Goal: Check status: Check status

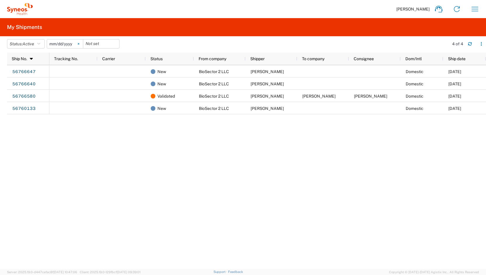
click at [80, 45] on svg-icon at bounding box center [78, 43] width 9 height 9
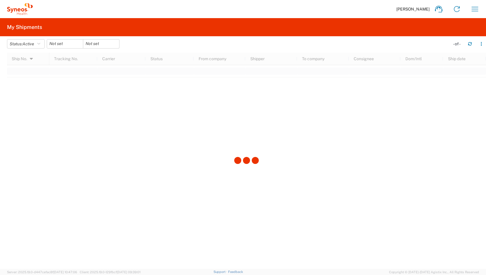
click at [18, 50] on agx-table-filter-chips "Status: Active Active All Approved Booked Canceled Delivered Denied New On Hold…" at bounding box center [227, 45] width 440 height 13
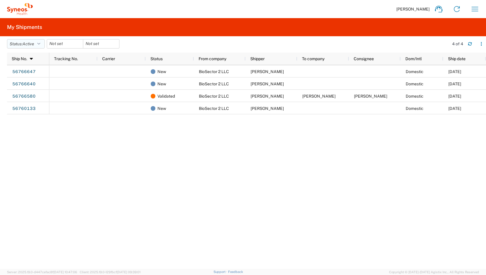
click at [17, 48] on button "Status: Active" at bounding box center [26, 43] width 38 height 9
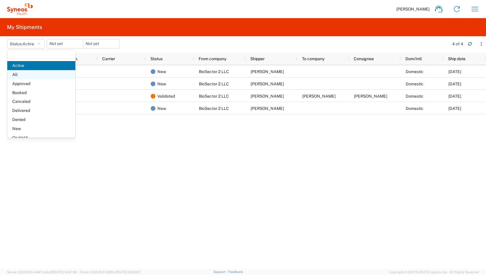
click at [27, 73] on span "All" at bounding box center [41, 74] width 68 height 9
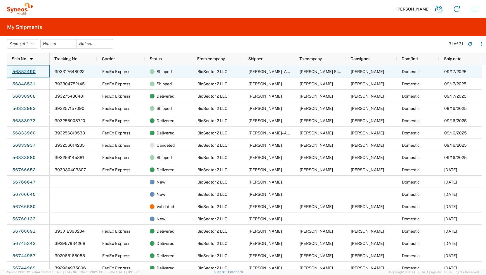
click at [32, 71] on link "56852490" at bounding box center [24, 71] width 24 height 9
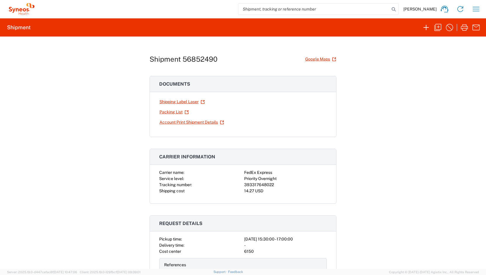
click at [254, 184] on div "393317648022" at bounding box center [285, 185] width 83 height 6
copy div "393317648022"
